Goal: Task Accomplishment & Management: Manage account settings

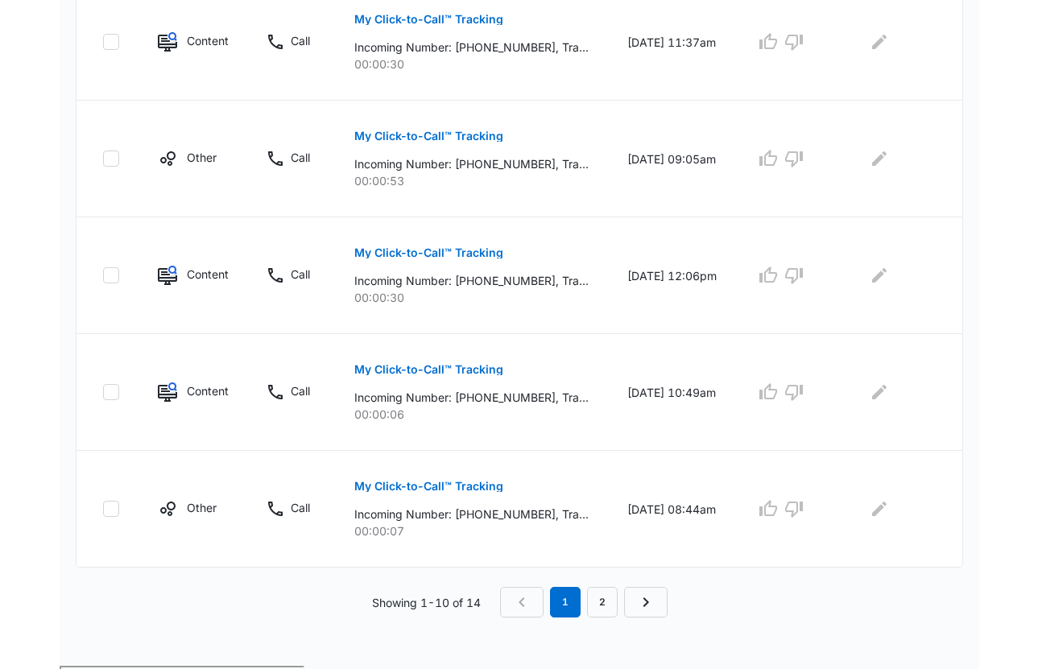
scroll to position [1004, 0]
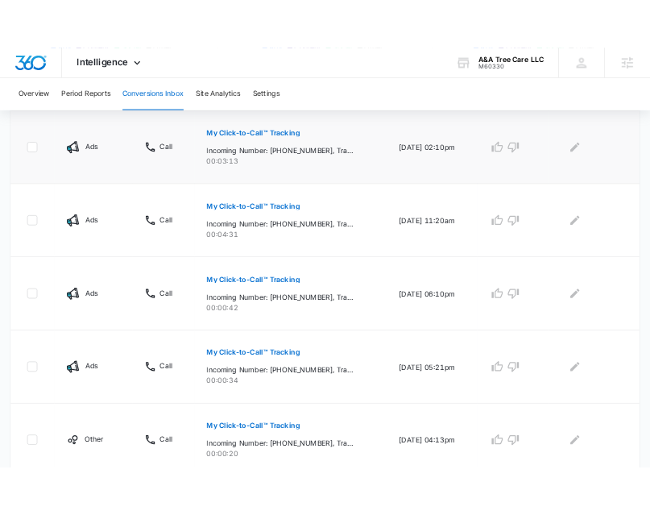
scroll to position [407, 0]
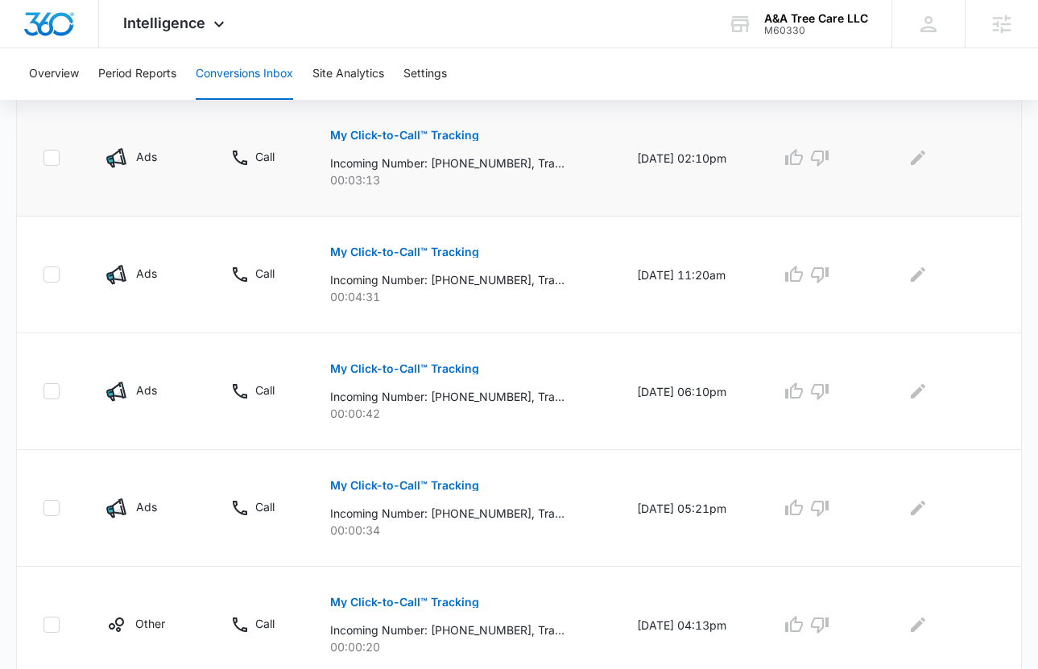
click at [423, 140] on p "My Click-to-Call™ Tracking" at bounding box center [404, 135] width 149 height 11
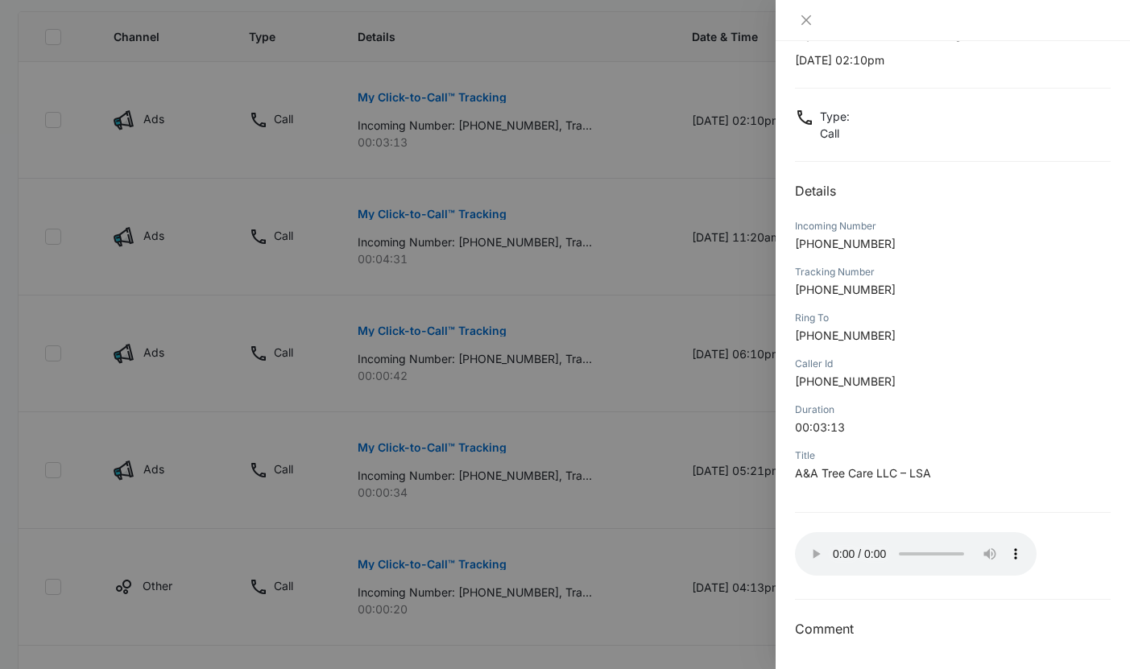
scroll to position [0, 0]
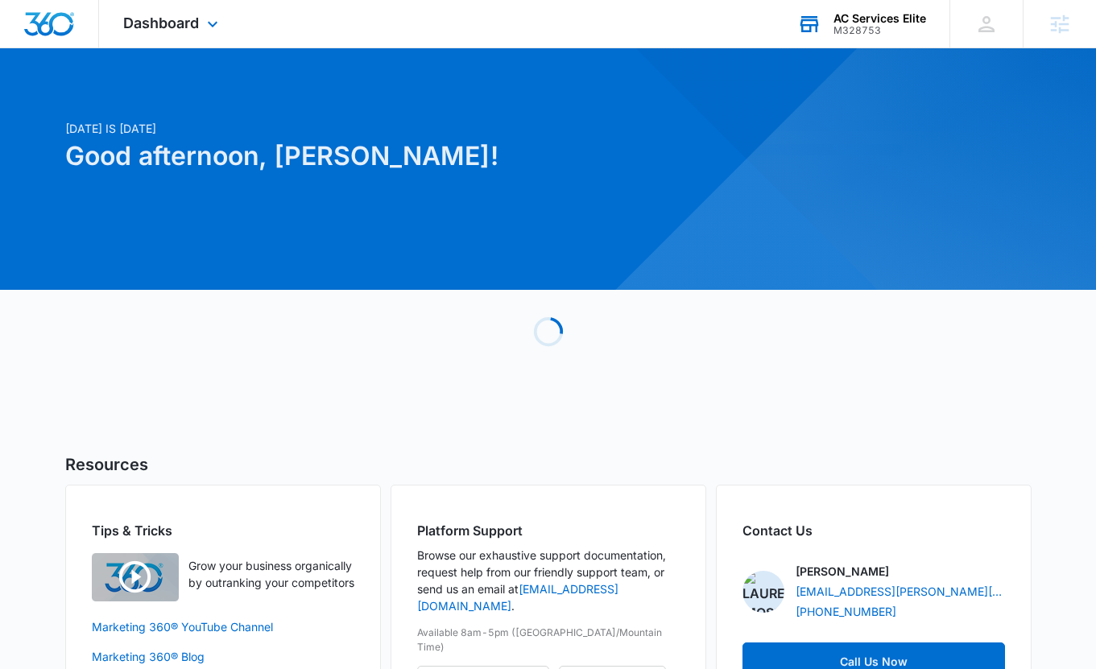
click at [891, 22] on div "AC Services Elite" at bounding box center [879, 18] width 93 height 13
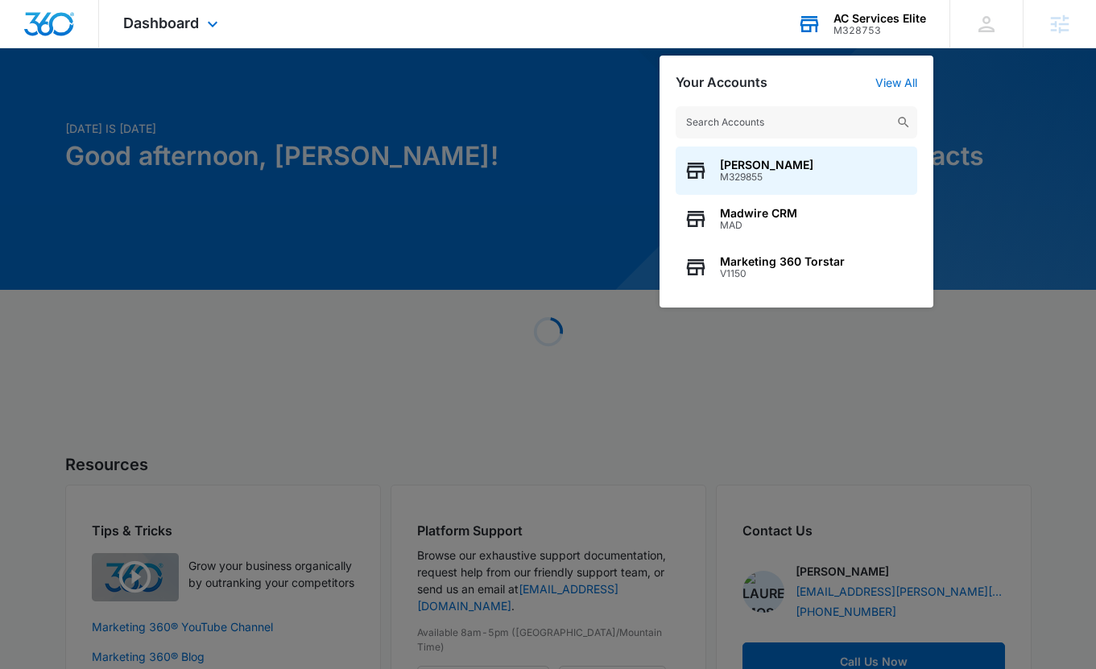
click at [766, 123] on input "text" at bounding box center [797, 122] width 242 height 32
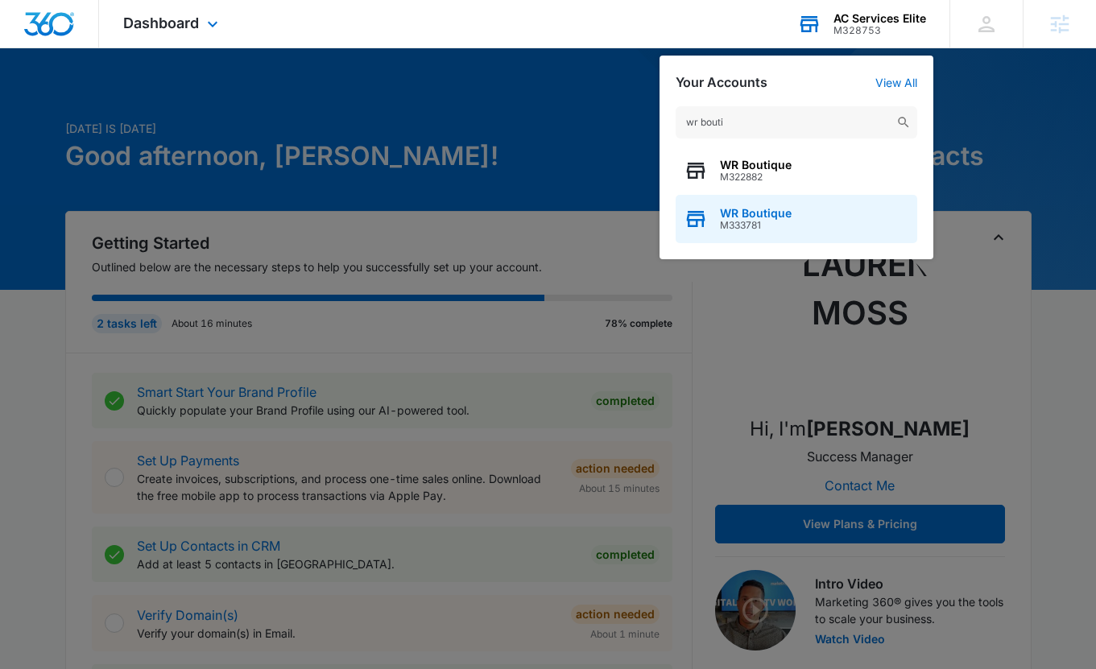
type input "wr bouti"
click at [788, 219] on span "WR Boutique" at bounding box center [756, 213] width 72 height 13
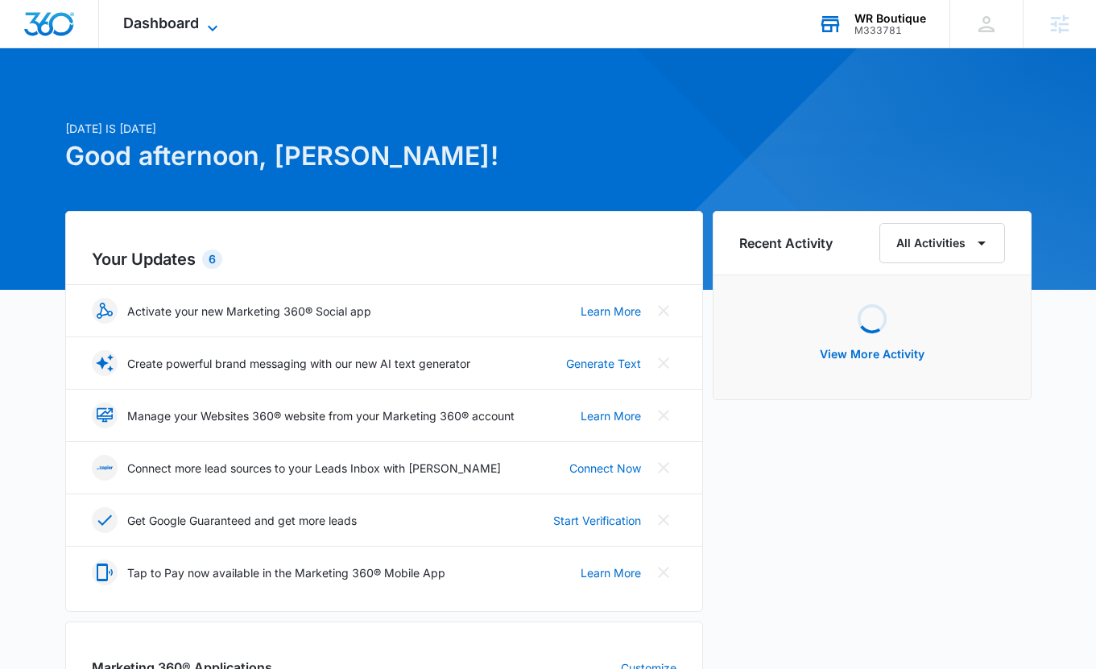
click at [172, 26] on span "Dashboard" at bounding box center [161, 22] width 76 height 17
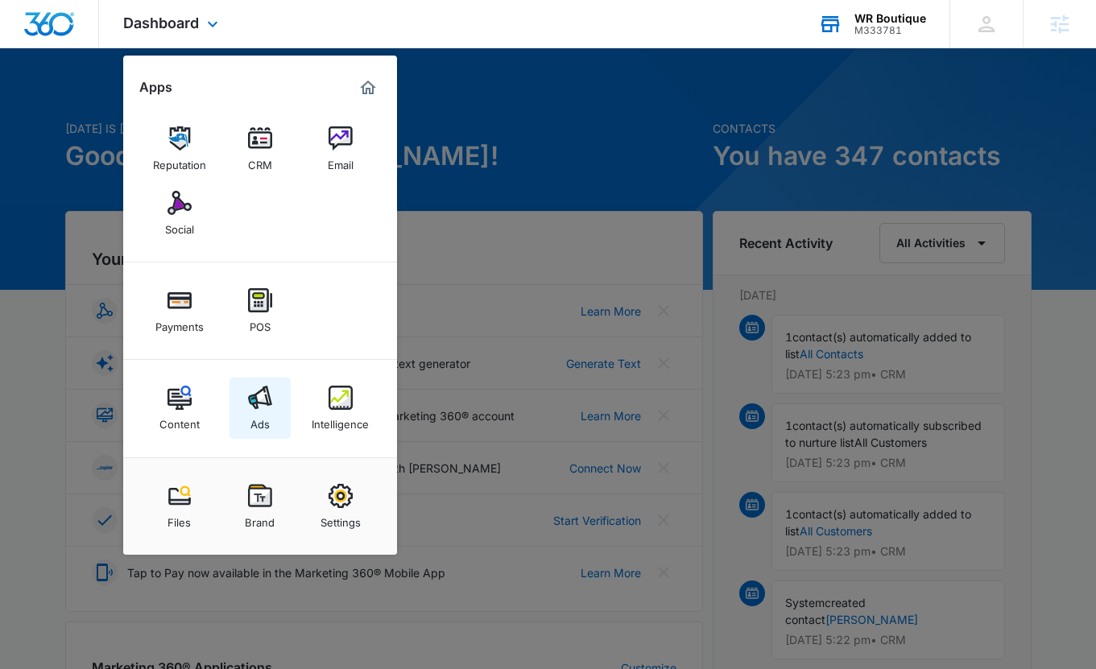
click at [257, 387] on img at bounding box center [260, 398] width 24 height 24
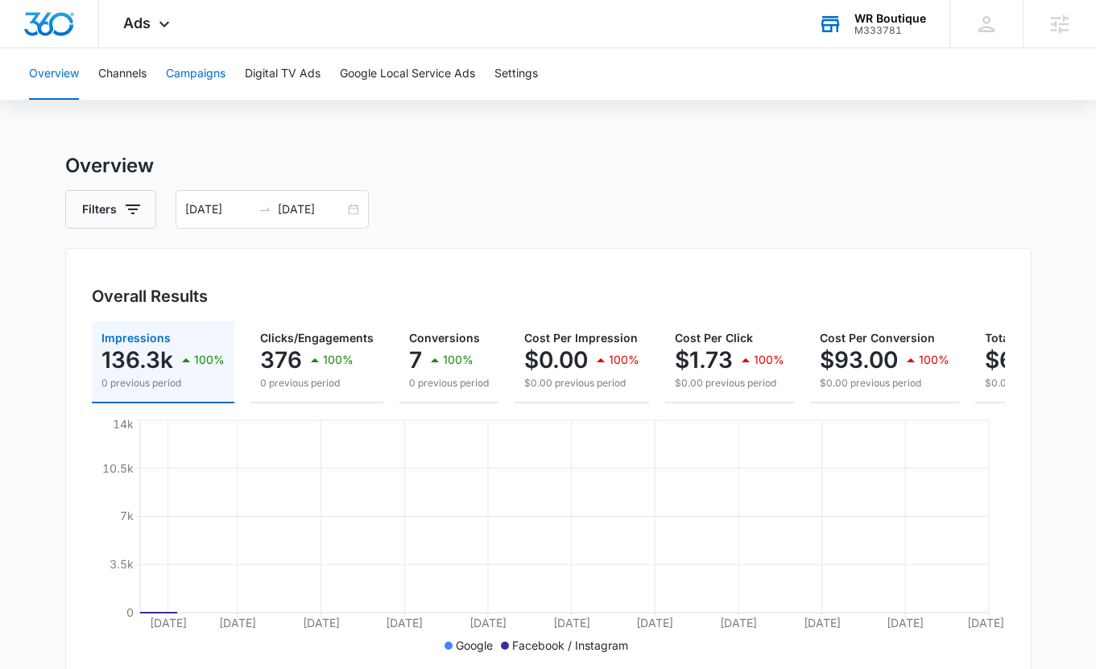
click at [198, 84] on button "Campaigns" at bounding box center [196, 74] width 60 height 52
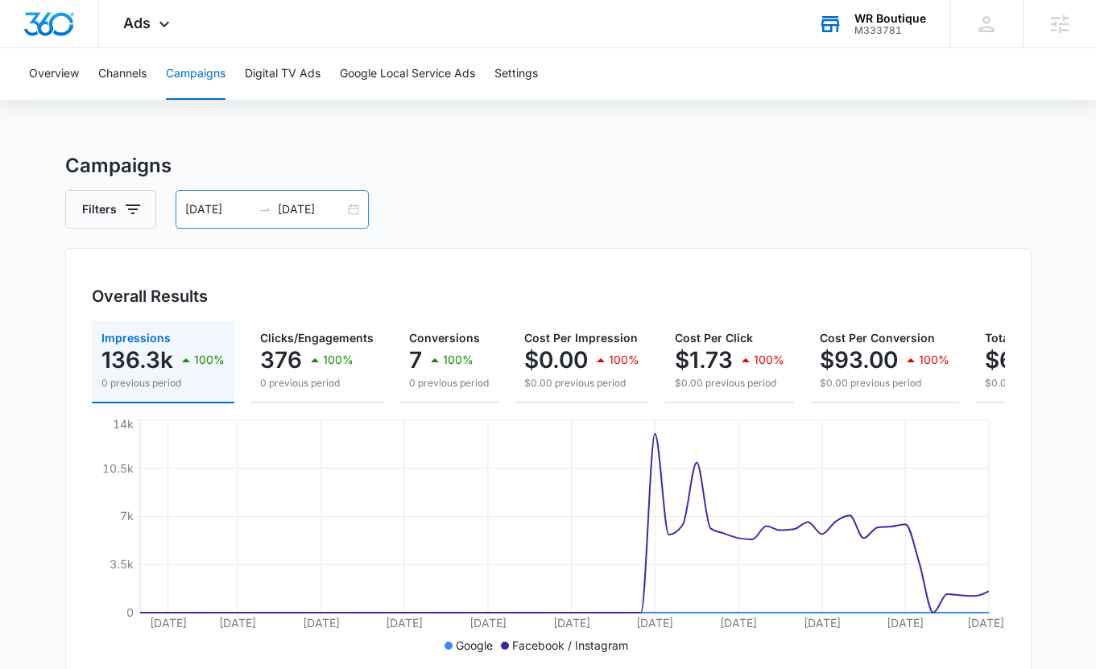
click at [343, 213] on input "08/31/2025" at bounding box center [311, 210] width 67 height 18
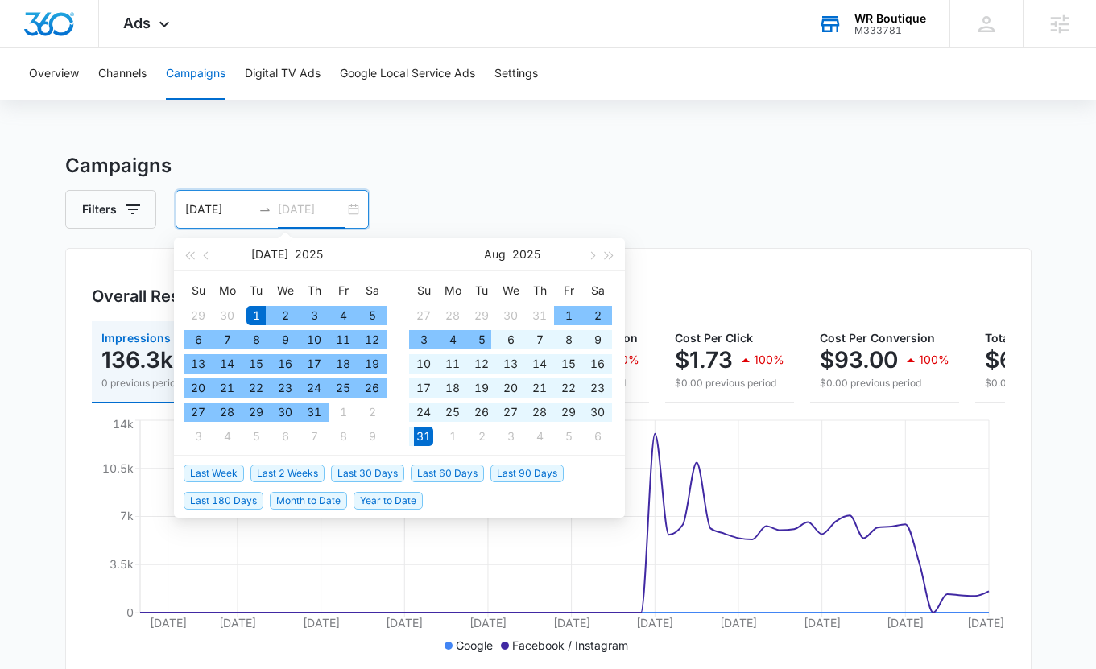
scroll to position [1, 0]
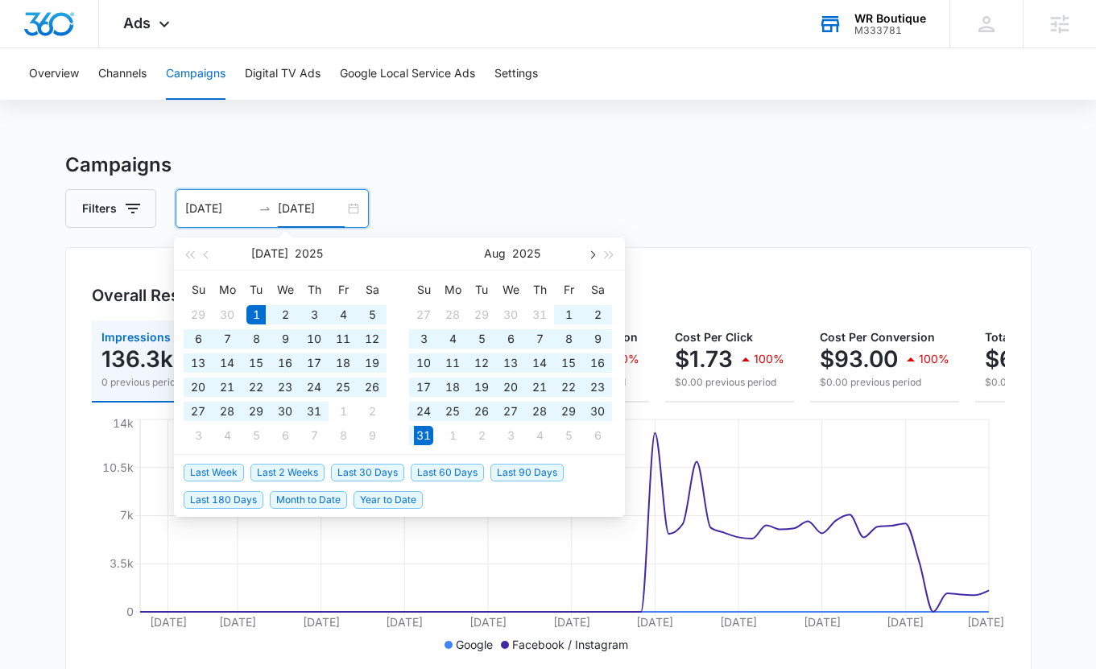
click at [594, 255] on button "button" at bounding box center [591, 254] width 18 height 32
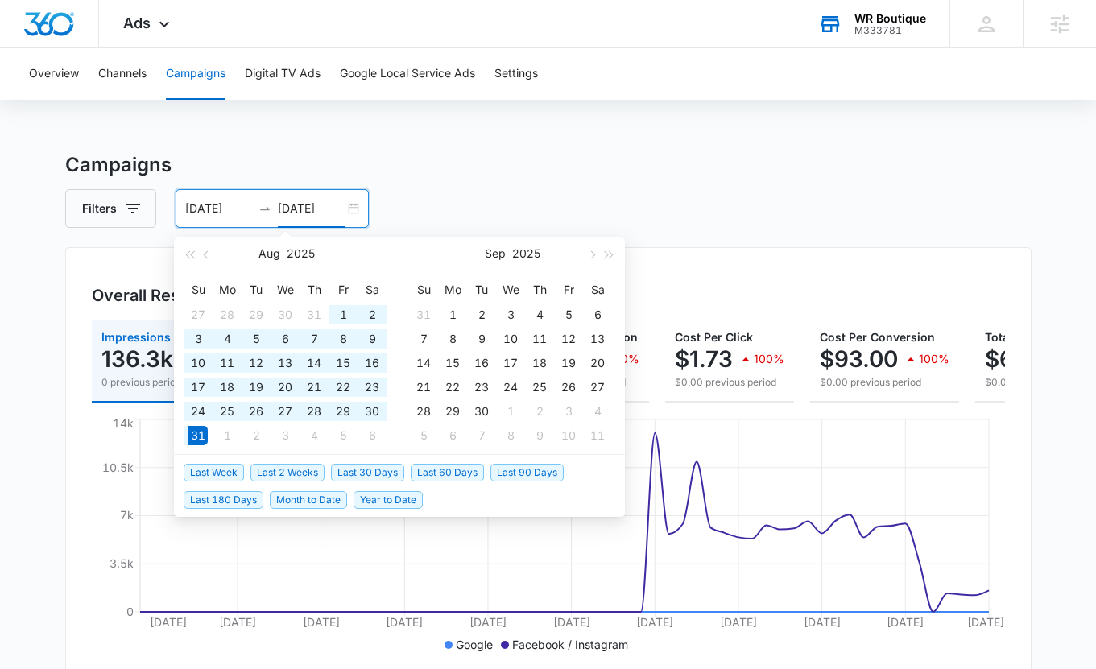
type input "08/31/2025"
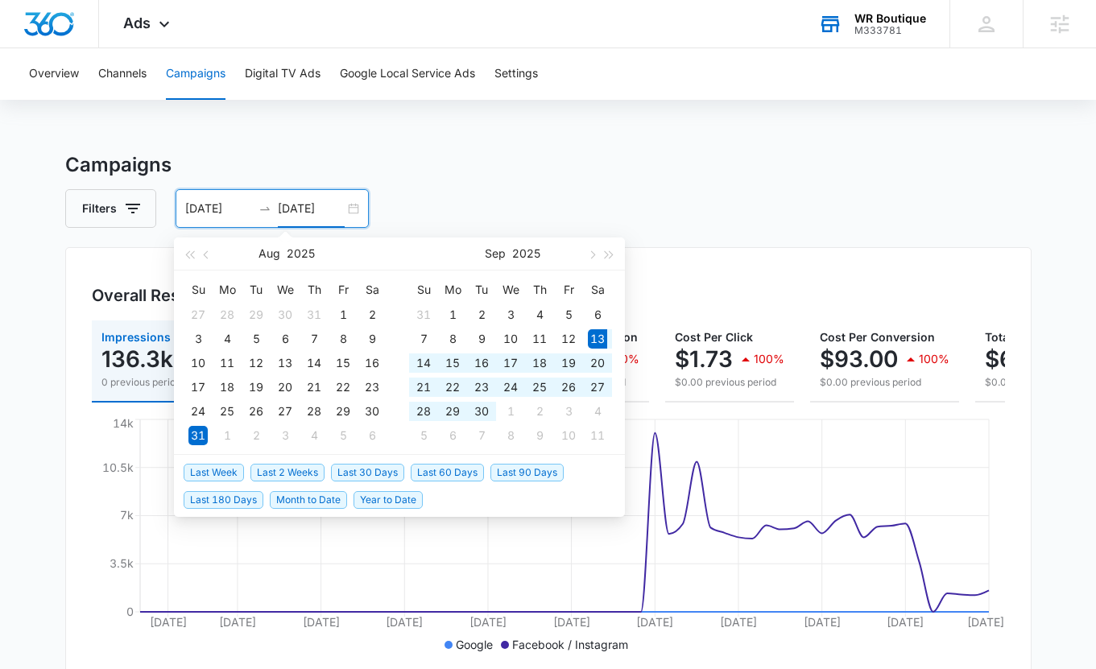
click at [378, 472] on span "Last 30 Days" at bounding box center [367, 473] width 73 height 18
type input "[DATE]"
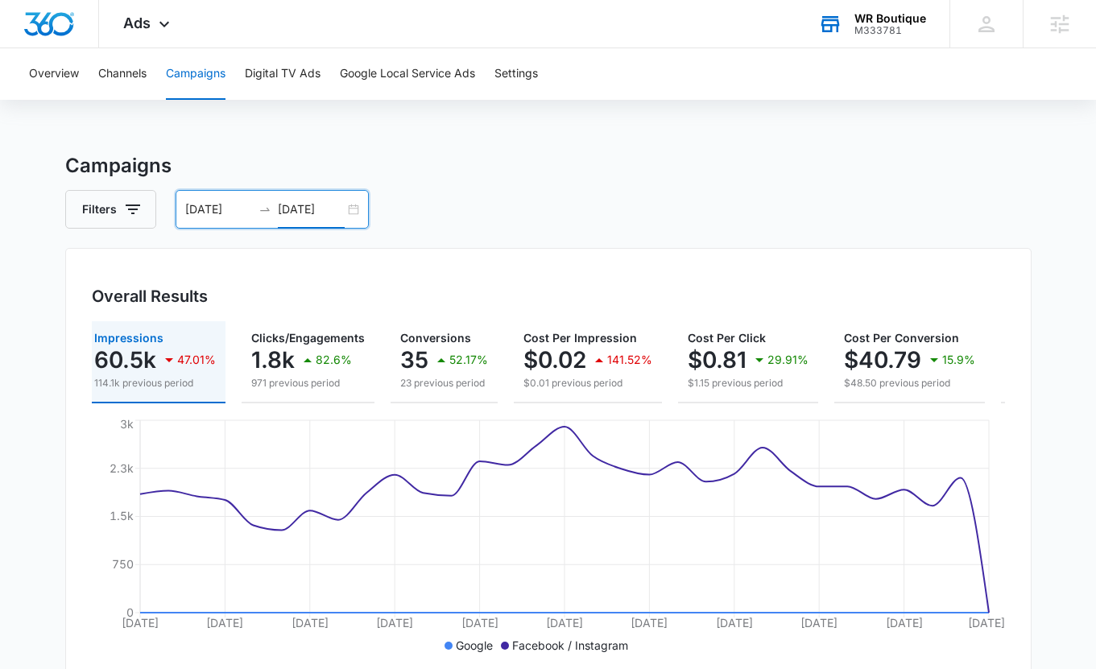
scroll to position [0, 0]
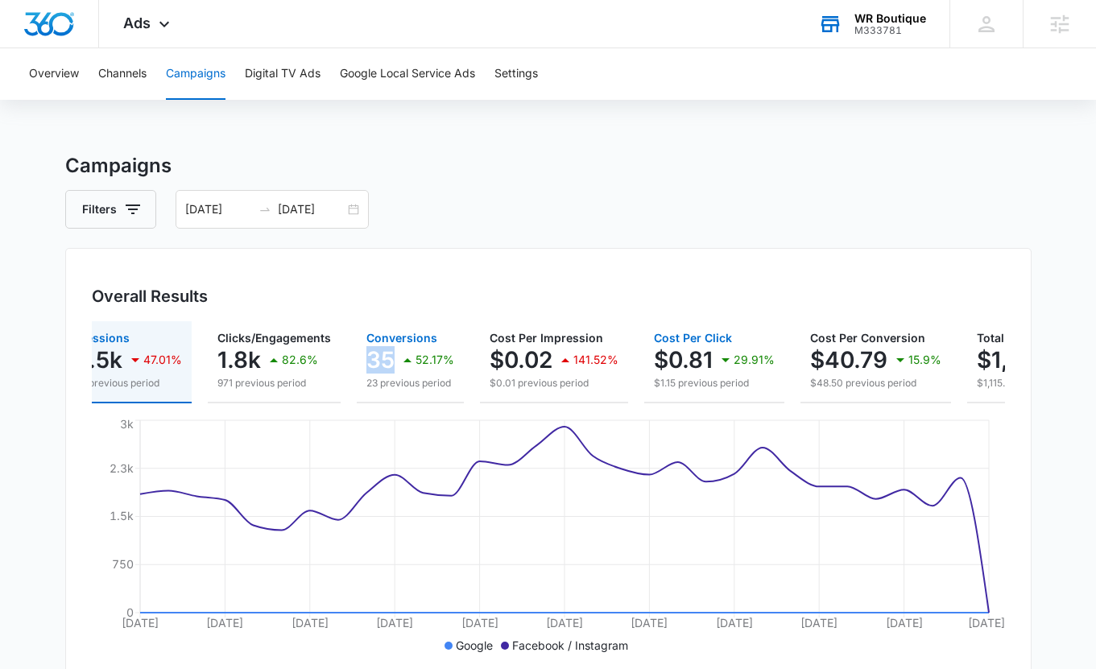
scroll to position [0, 40]
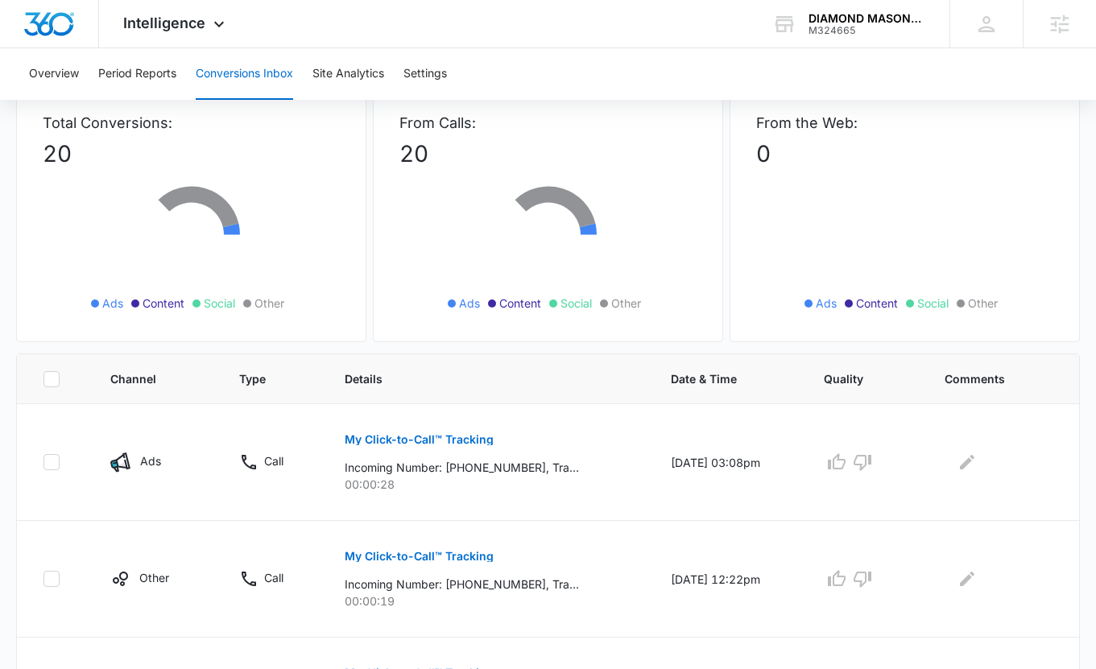
scroll to position [122, 0]
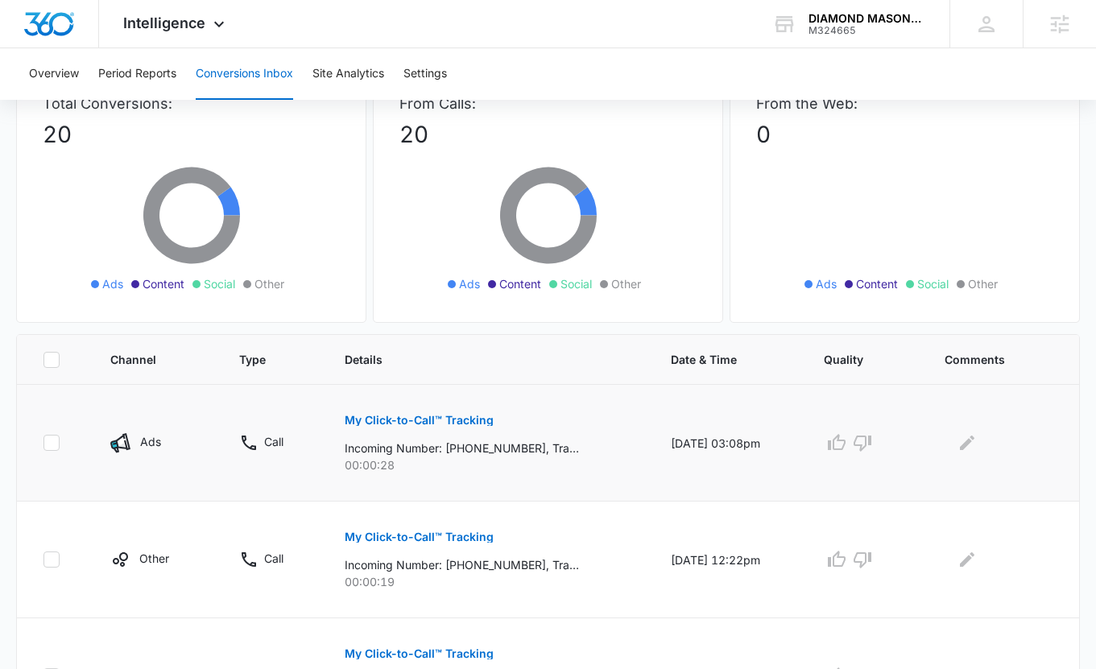
click at [461, 412] on button "My Click-to-Call™ Tracking" at bounding box center [419, 420] width 149 height 39
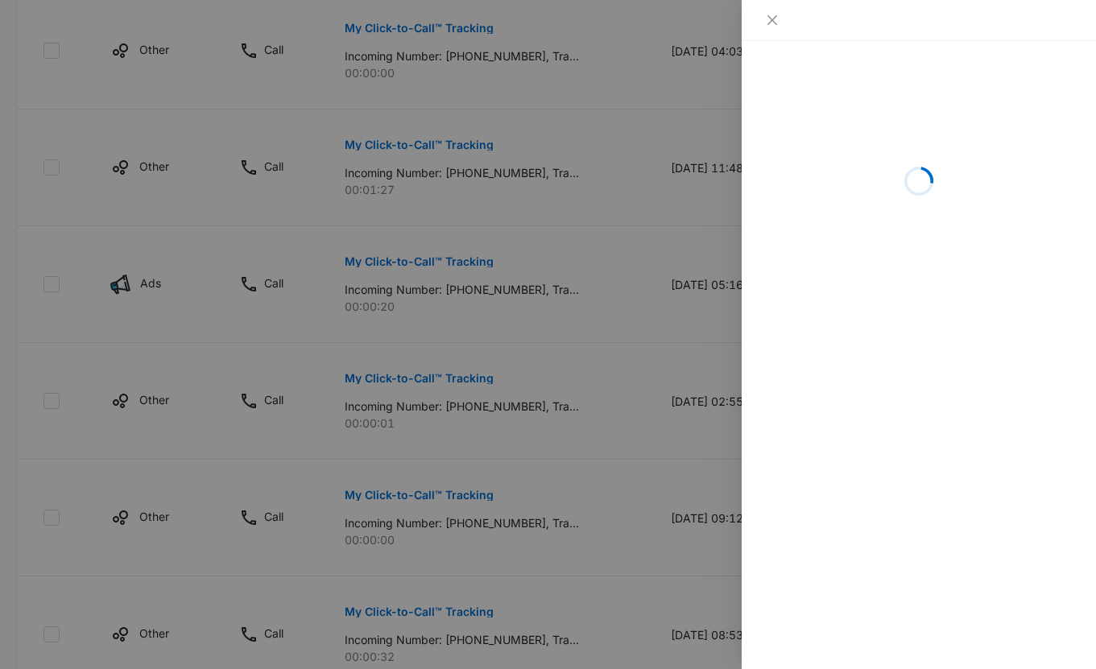
scroll to position [750, 0]
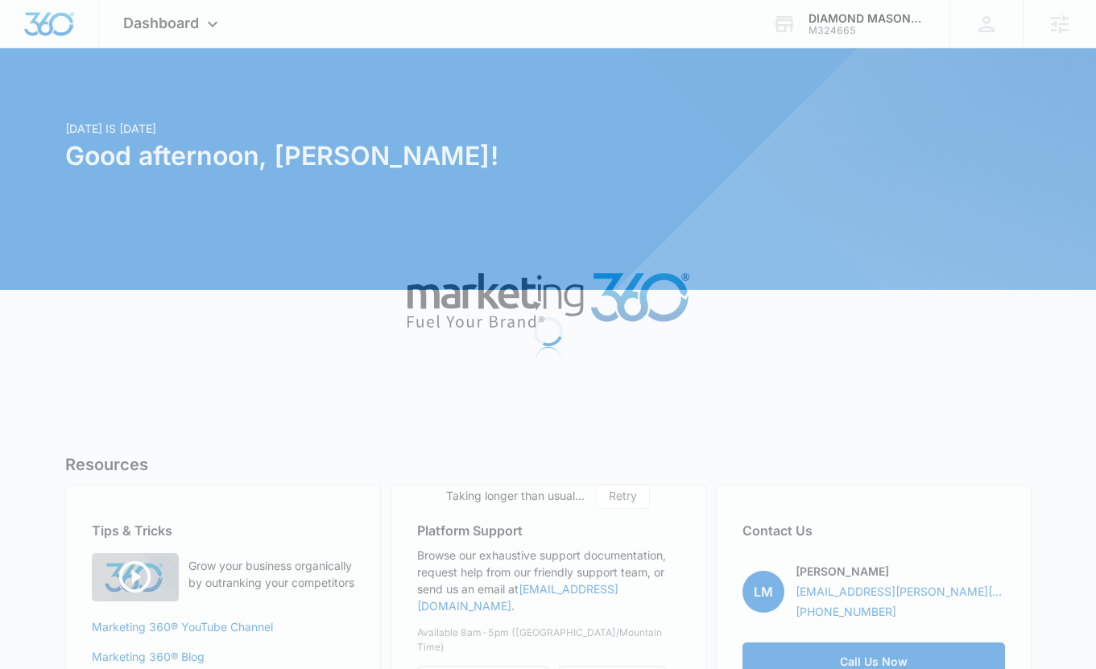
scroll to position [12, 0]
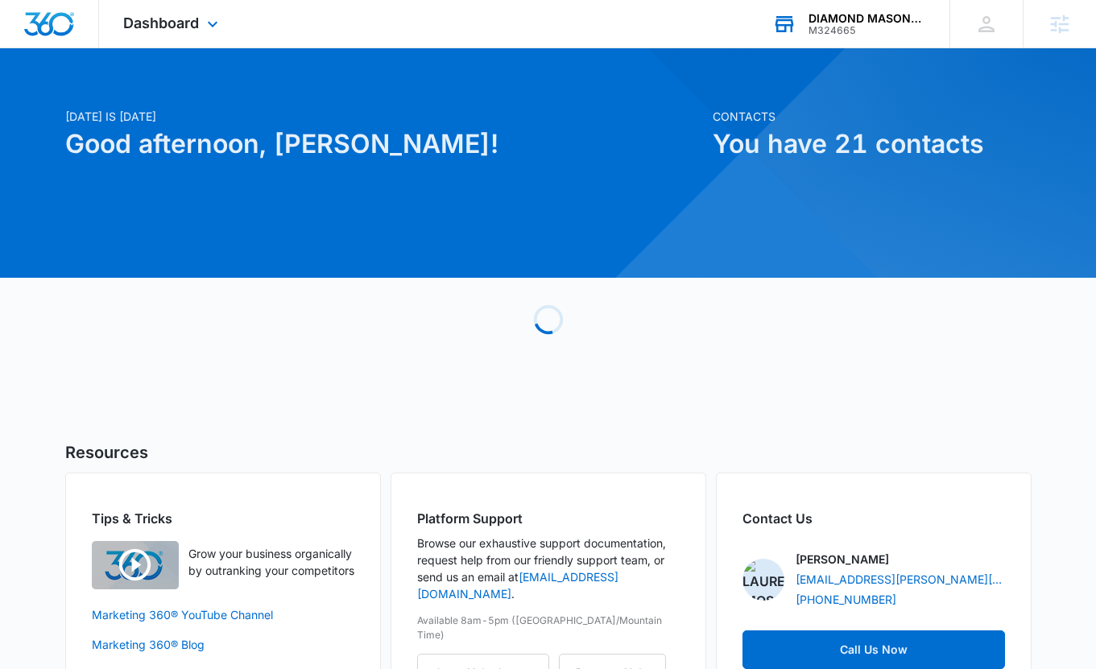
click at [883, 43] on div "DIAMOND MASONRY & LANDSCAPE LLC M324665 Your Accounts View All" at bounding box center [848, 24] width 201 height 48
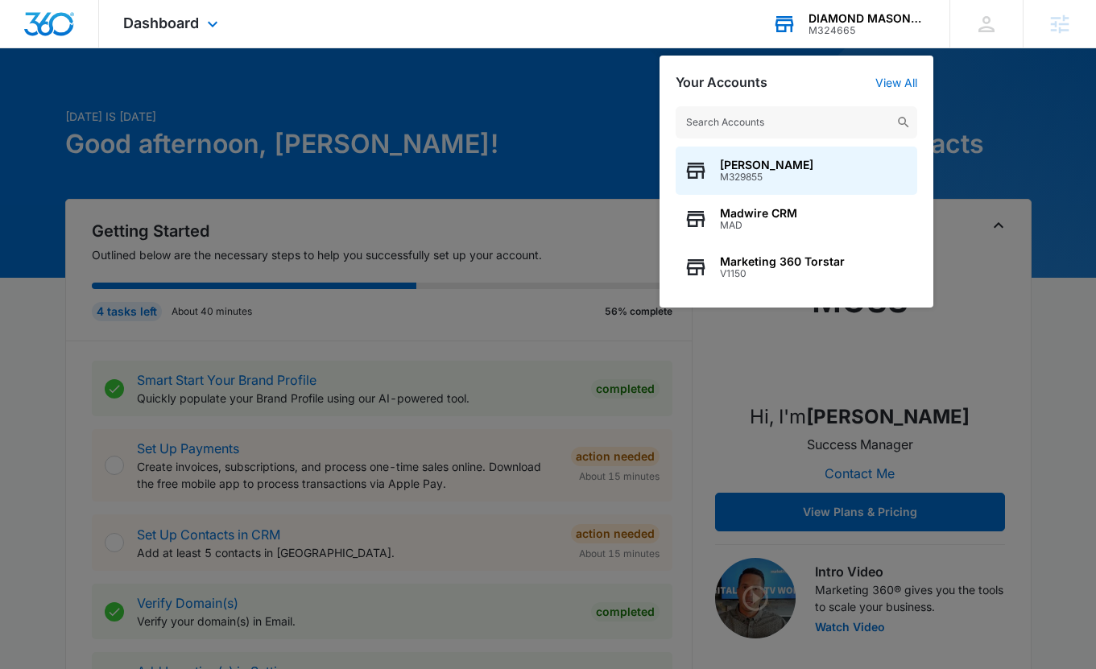
click at [774, 123] on input "text" at bounding box center [797, 122] width 242 height 32
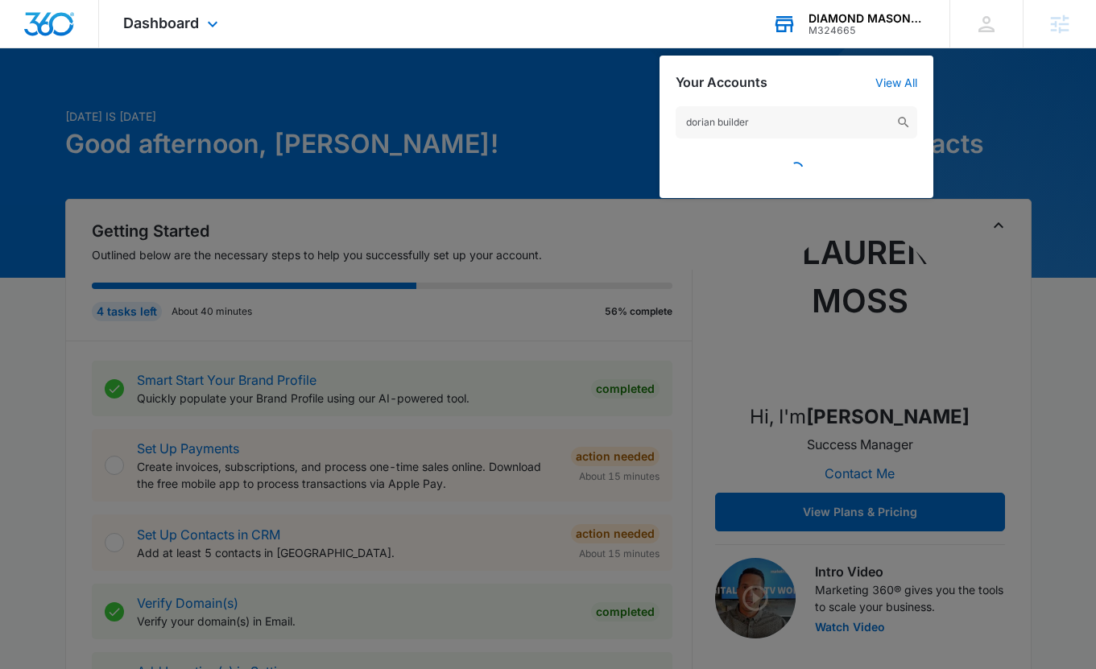
type input "dorian builders"
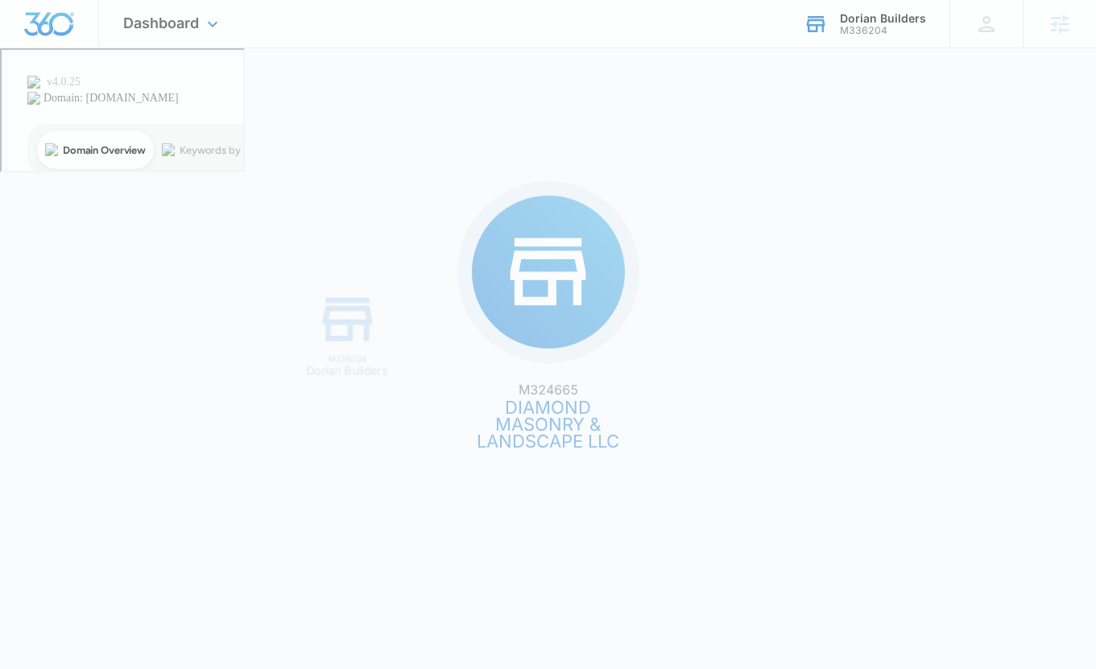
scroll to position [0, 0]
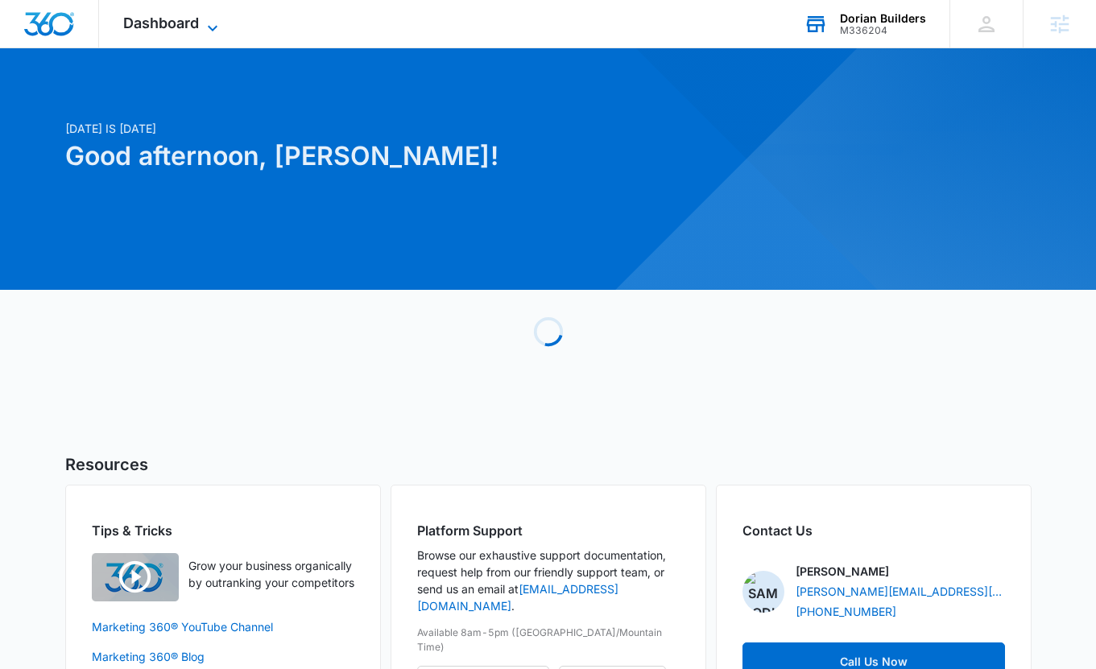
click at [172, 21] on span "Dashboard" at bounding box center [161, 22] width 76 height 17
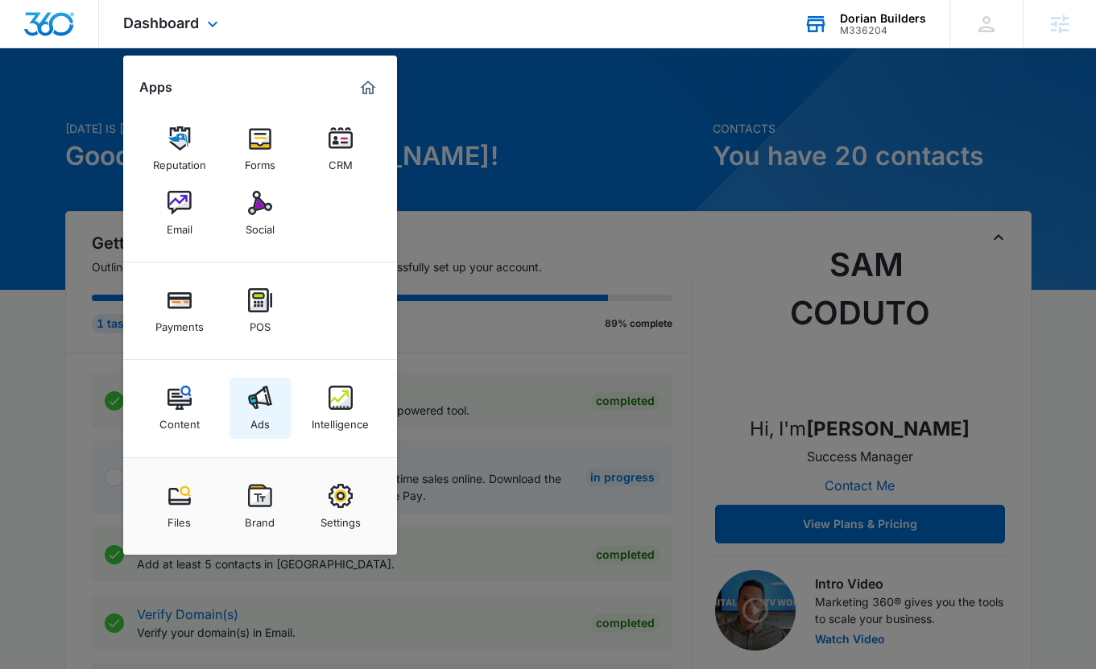
click at [287, 407] on link "Ads" at bounding box center [259, 408] width 61 height 61
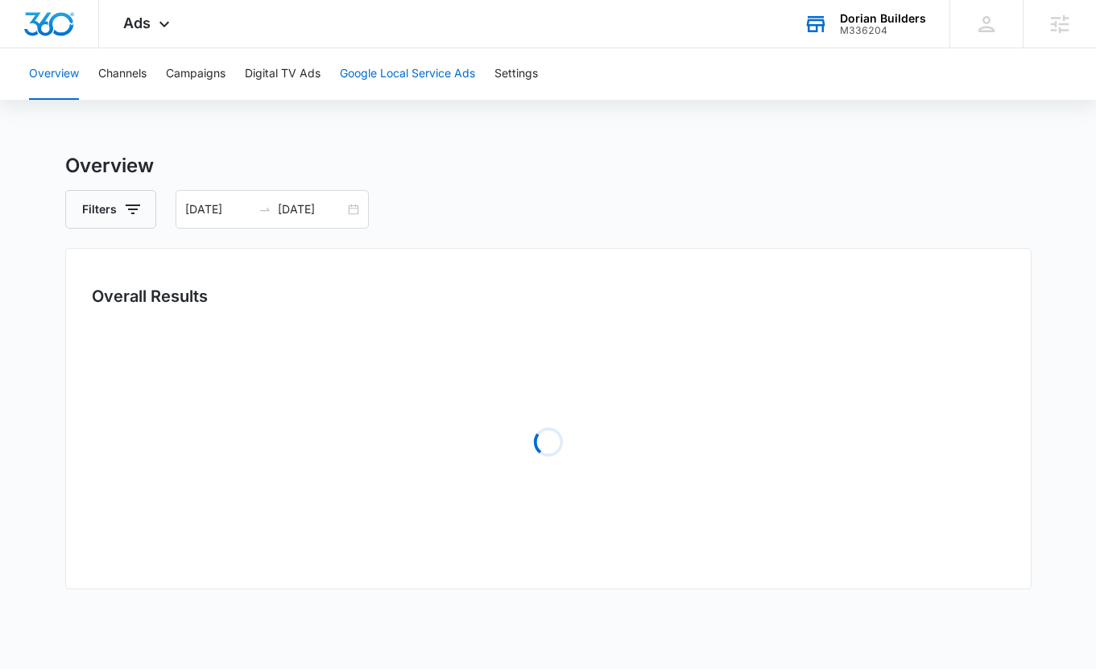
click at [387, 68] on button "Google Local Service Ads" at bounding box center [407, 74] width 135 height 52
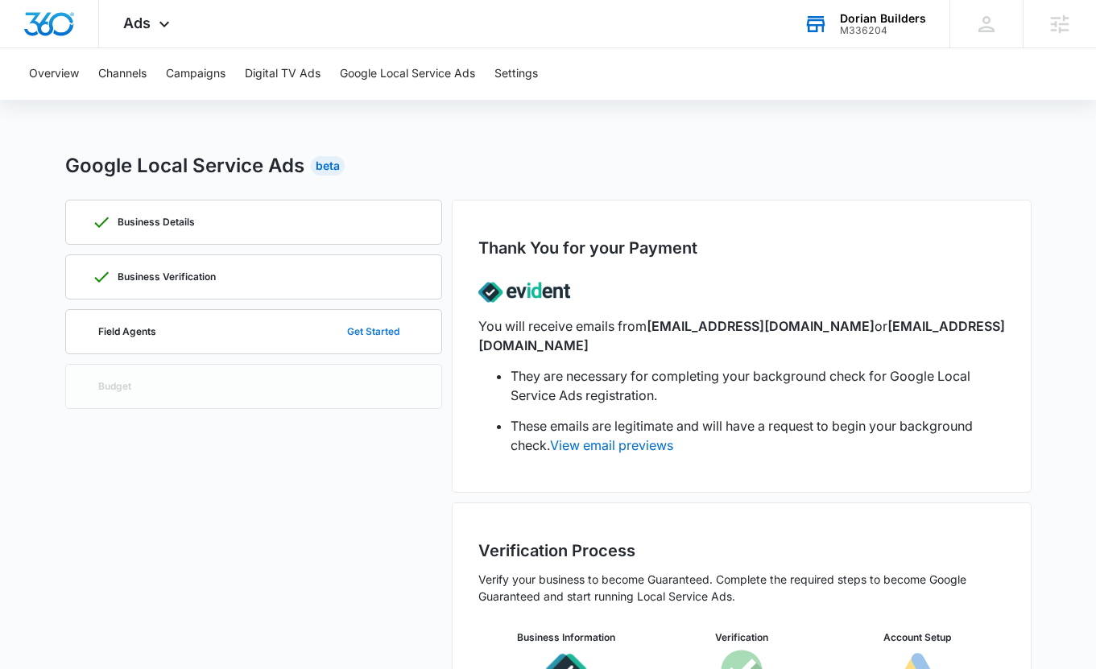
click at [382, 336] on button "Get Started" at bounding box center [373, 331] width 85 height 39
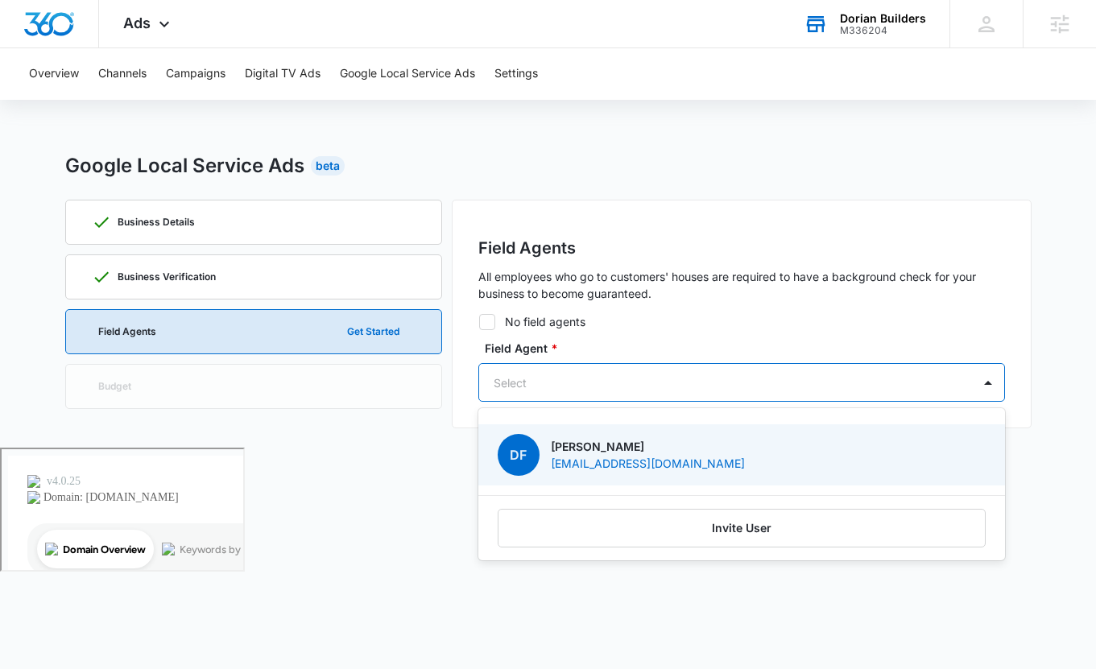
click at [605, 374] on div at bounding box center [722, 383] width 457 height 20
click at [655, 465] on p "Dorianjremodeling@gmail.com" at bounding box center [648, 463] width 194 height 17
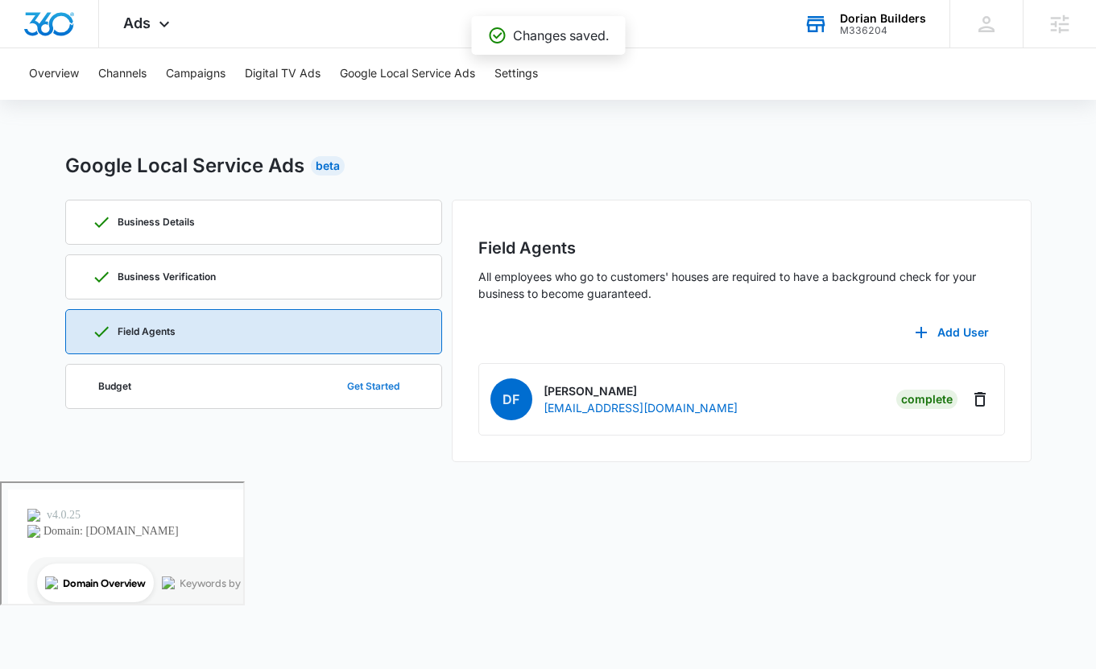
click at [391, 379] on button "Get Started" at bounding box center [373, 386] width 85 height 39
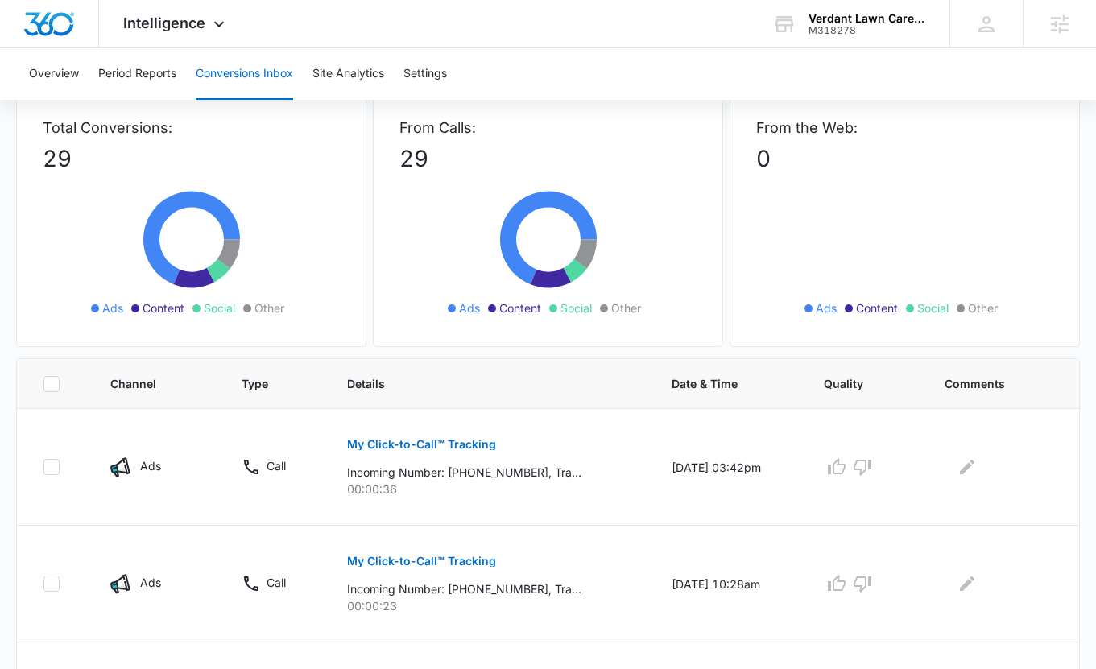
scroll to position [102, 0]
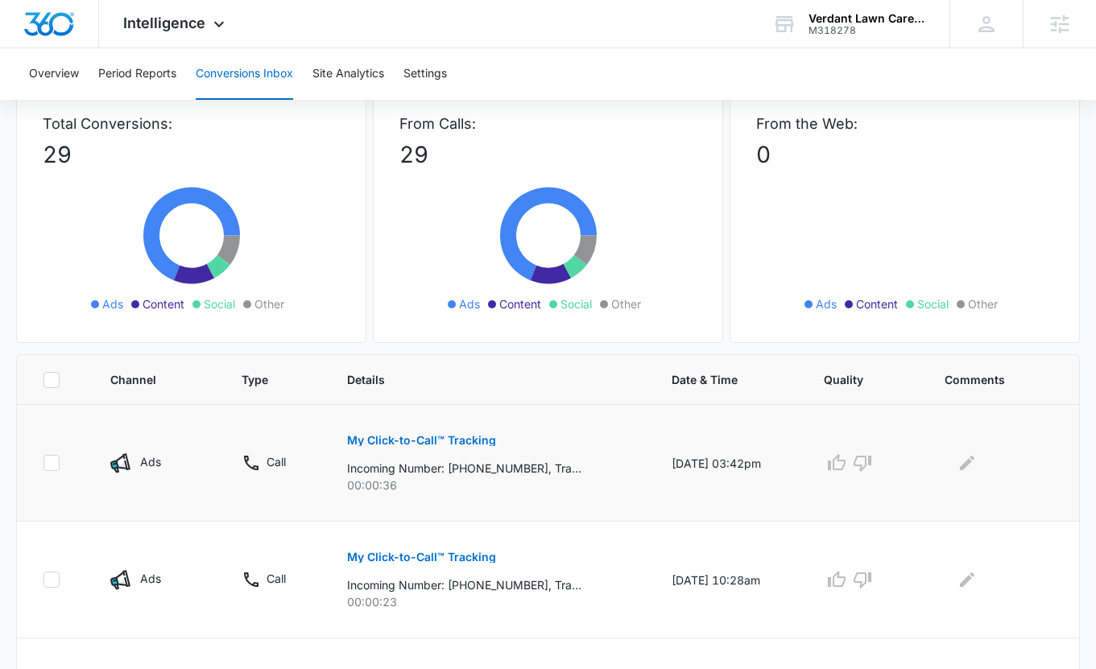
click at [461, 444] on p "My Click-to-Call™ Tracking" at bounding box center [421, 440] width 149 height 11
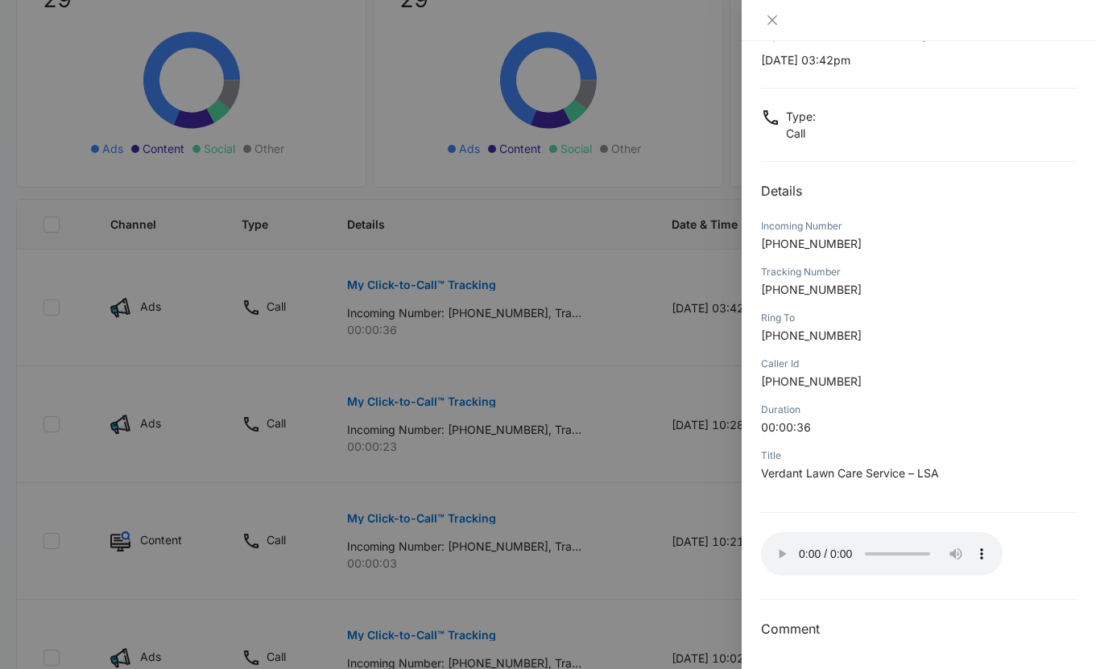
scroll to position [0, 0]
